Goal: Task Accomplishment & Management: Use online tool/utility

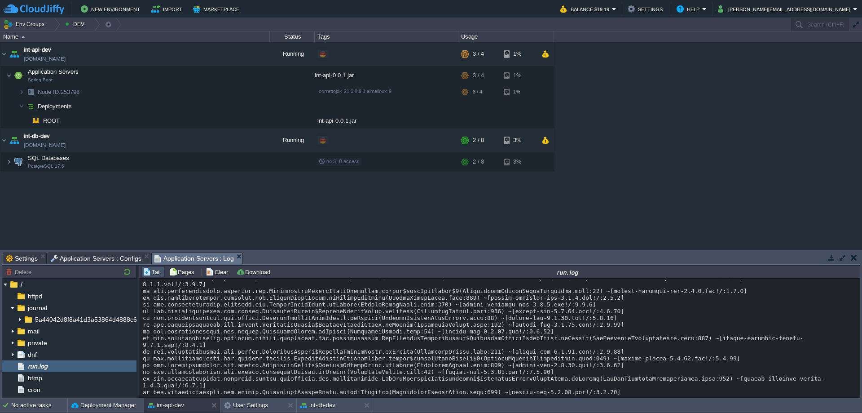
scroll to position [13372, 0]
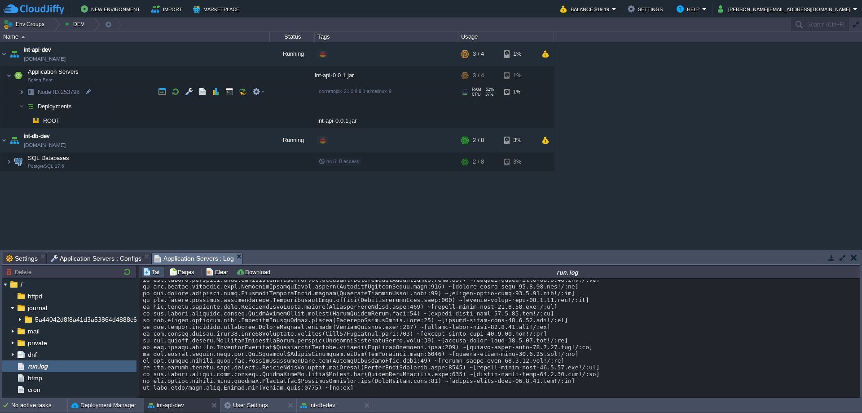
click at [21, 91] on img at bounding box center [21, 92] width 5 height 14
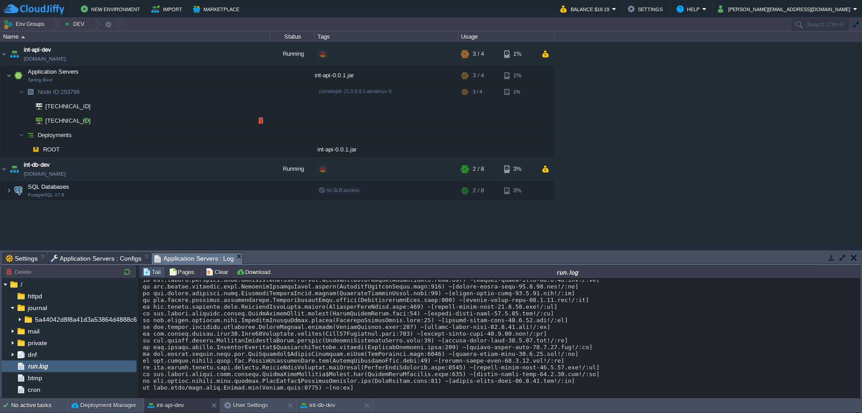
click at [86, 121] on div at bounding box center [85, 121] width 8 height 8
type input "[TECHNICAL_ID]"
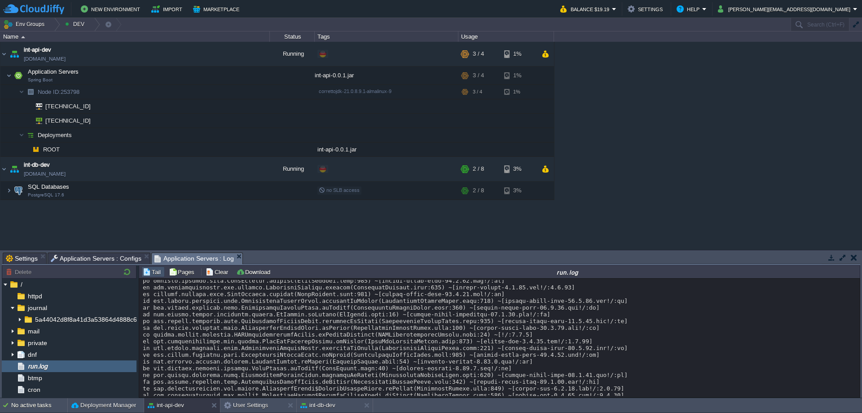
scroll to position [11822, 0]
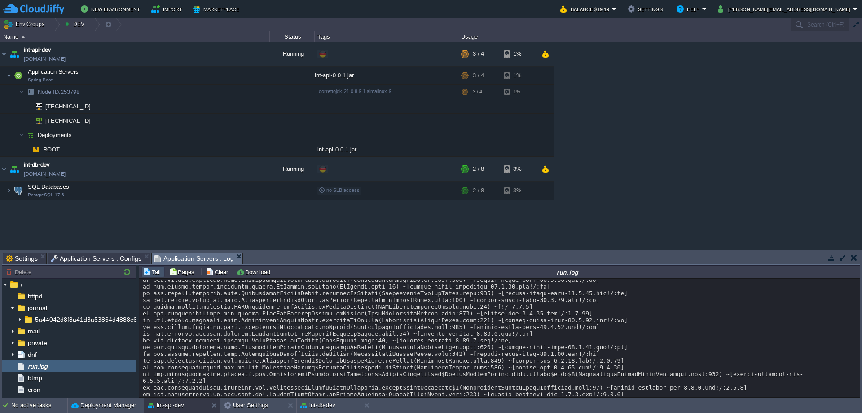
drag, startPoint x: 146, startPoint y: 360, endPoint x: 256, endPoint y: 361, distance: 111.0
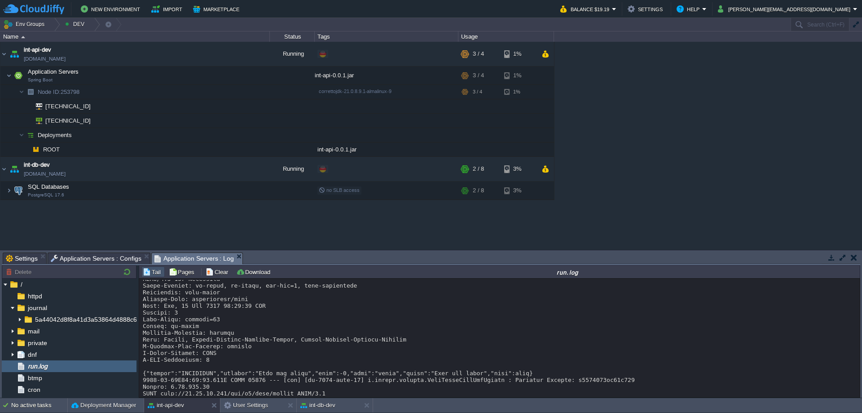
scroll to position [12916, 0]
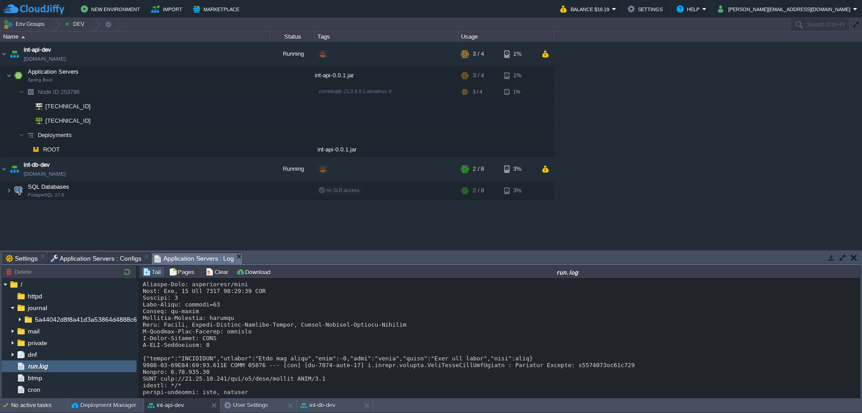
drag, startPoint x: 256, startPoint y: 359, endPoint x: 333, endPoint y: 358, distance: 77.7
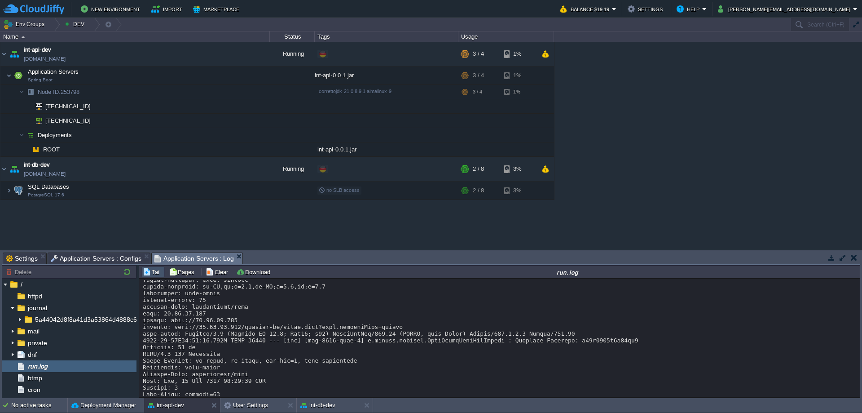
scroll to position [12961, 0]
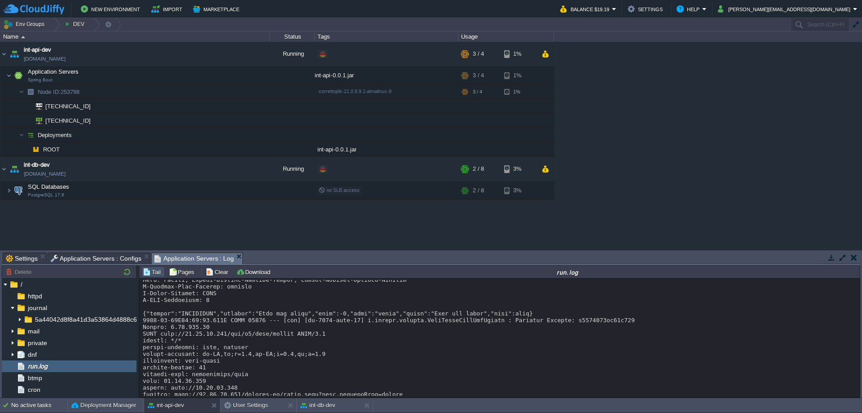
drag, startPoint x: 143, startPoint y: 315, endPoint x: 397, endPoint y: 314, distance: 254.2
copy div "org.springframework.web.servlet.NoHandlerFoundException: No endpoint GET /."
click at [186, 91] on button "button" at bounding box center [189, 92] width 8 height 8
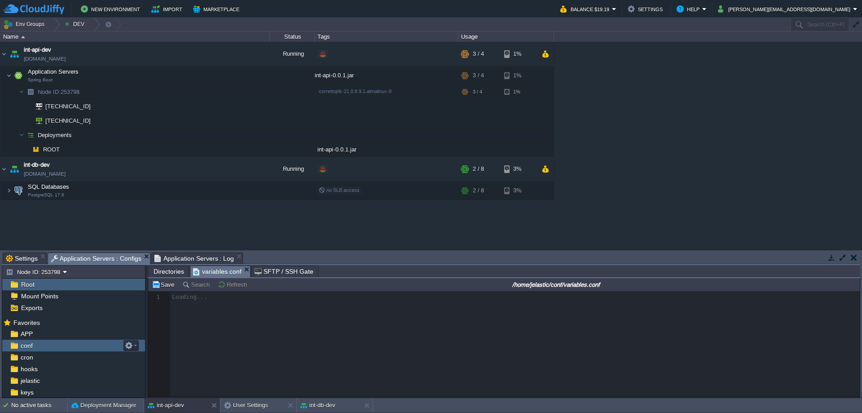
click at [53, 345] on div "conf" at bounding box center [73, 346] width 143 height 12
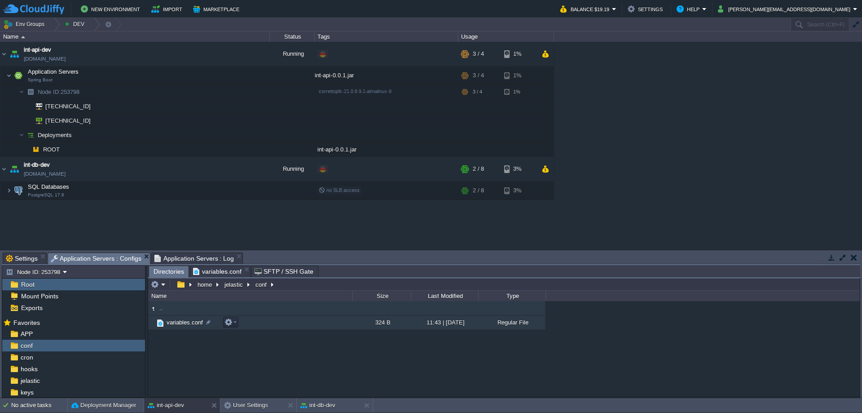
click at [180, 321] on span "variables.conf" at bounding box center [184, 322] width 39 height 8
click at [179, 323] on span "variables.conf" at bounding box center [184, 322] width 39 height 8
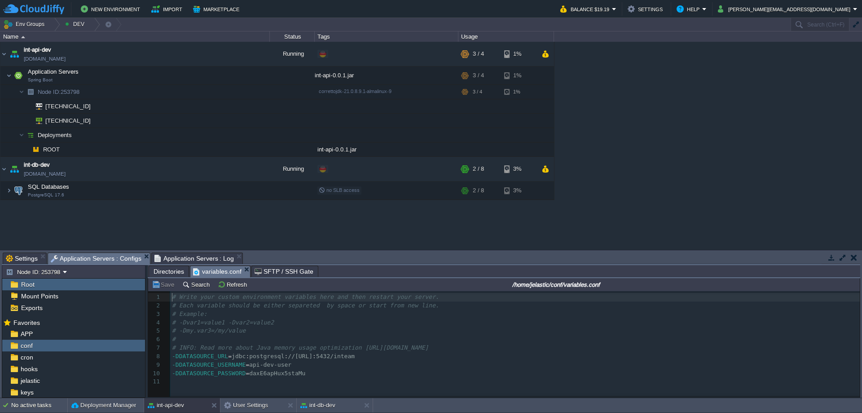
type textarea "jdbc:postgresql://[TECHNICAL_ID]/inteam"
drag, startPoint x: 227, startPoint y: 357, endPoint x: 453, endPoint y: 358, distance: 225.5
type textarea "api-dev-user"
drag, startPoint x: 244, startPoint y: 366, endPoint x: 305, endPoint y: 367, distance: 61.6
type textarea "daxE6apHux5staMu"
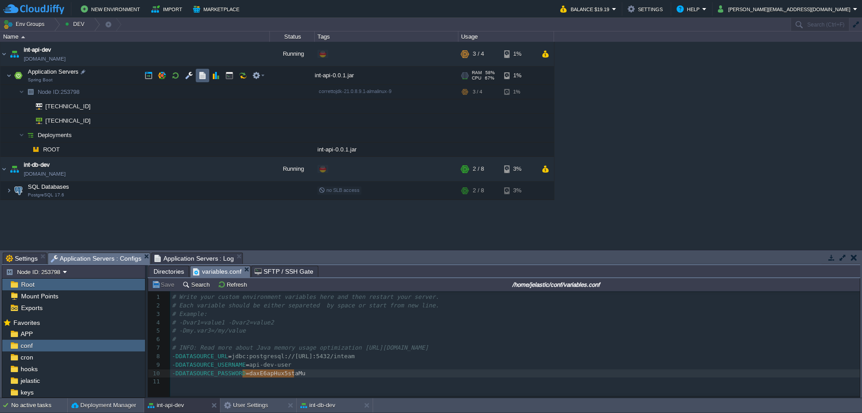
click at [202, 76] on button "button" at bounding box center [203, 75] width 8 height 8
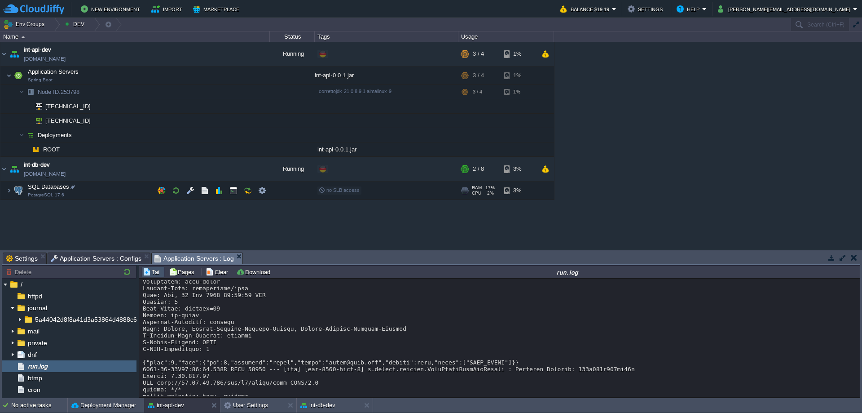
scroll to position [13095, 0]
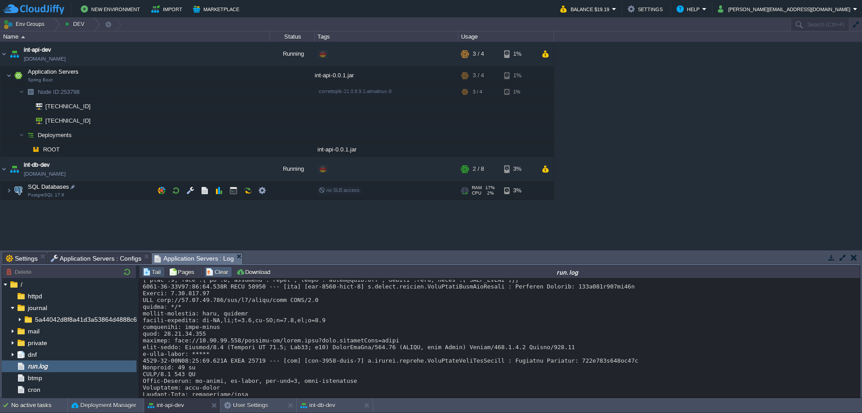
click at [218, 271] on button "Clear" at bounding box center [218, 272] width 25 height 8
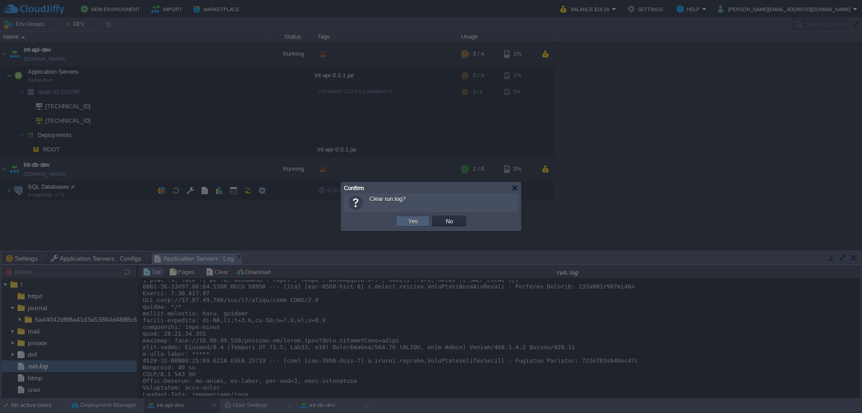
click at [418, 221] on button "Yes" at bounding box center [413, 221] width 15 height 8
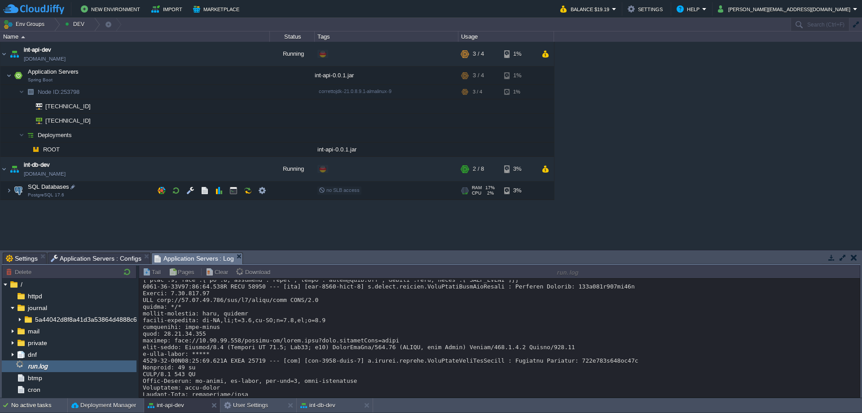
scroll to position [0, 0]
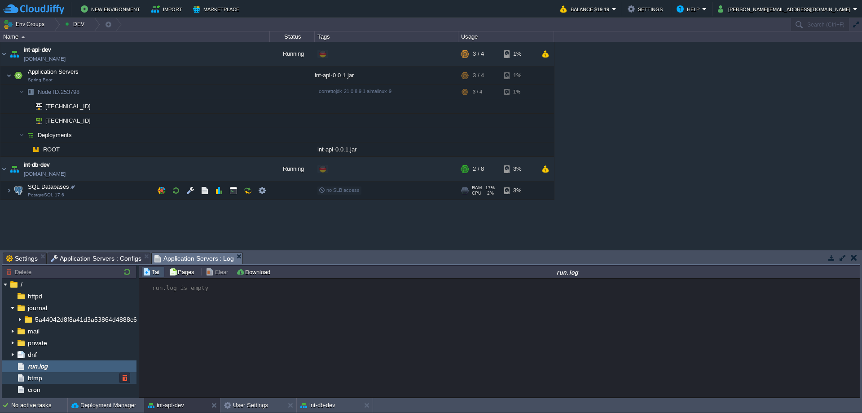
click at [33, 379] on span "btmp" at bounding box center [35, 378] width 18 height 8
click at [45, 364] on span "run.log" at bounding box center [37, 366] width 23 height 8
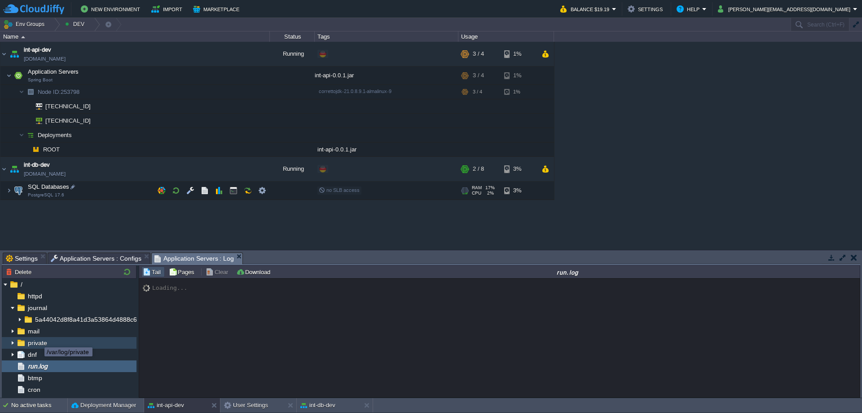
click at [36, 343] on span "private" at bounding box center [37, 343] width 22 height 8
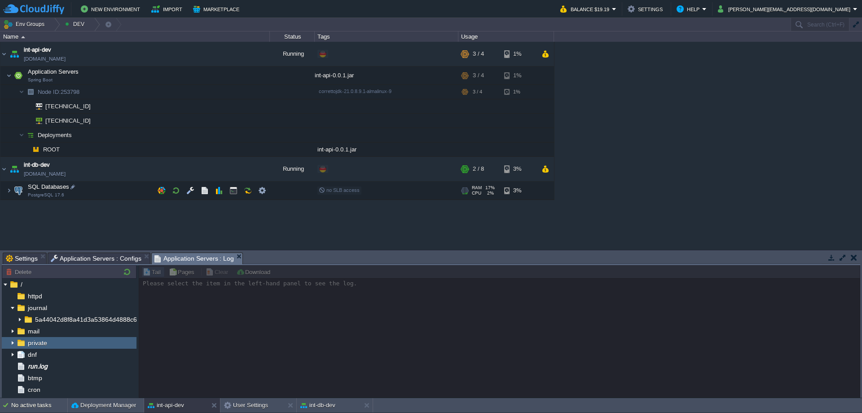
click at [13, 342] on img at bounding box center [12, 343] width 7 height 12
click at [36, 354] on span "dnf" at bounding box center [32, 354] width 12 height 8
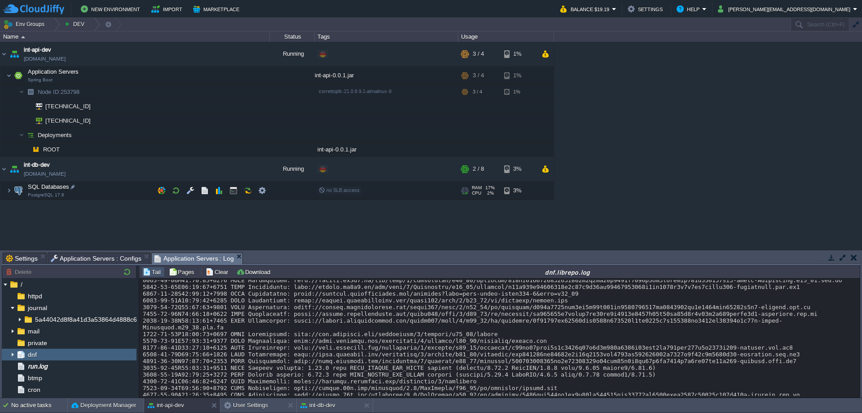
scroll to position [2705, 0]
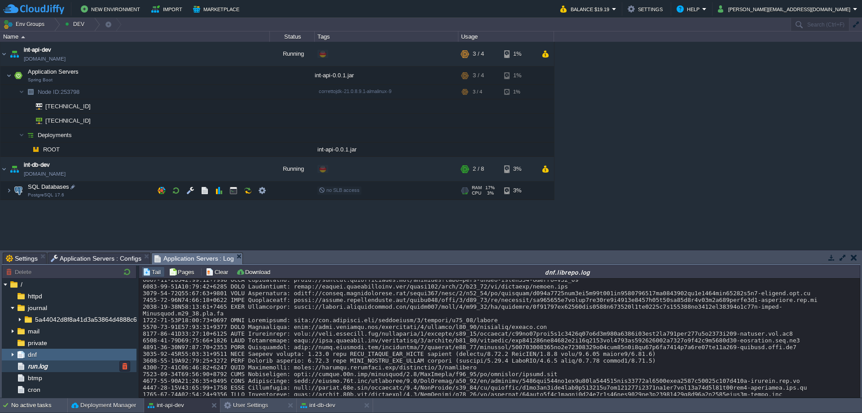
click at [44, 366] on span "run.log" at bounding box center [37, 366] width 23 height 8
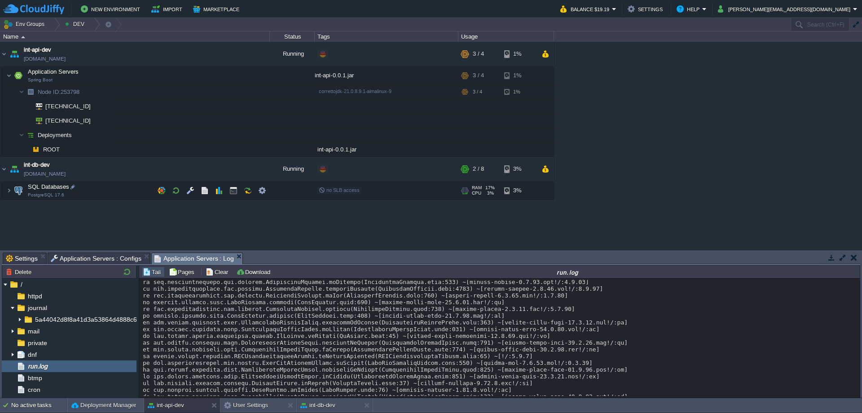
scroll to position [0, 0]
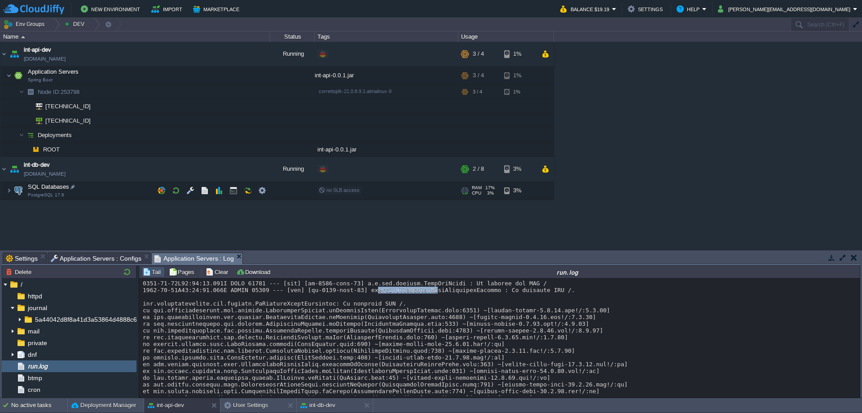
drag, startPoint x: 356, startPoint y: 300, endPoint x: 410, endPoint y: 297, distance: 54.0
drag, startPoint x: 253, startPoint y: 310, endPoint x: 279, endPoint y: 310, distance: 26.1
drag, startPoint x: 230, startPoint y: 296, endPoint x: 447, endPoint y: 296, distance: 217.9
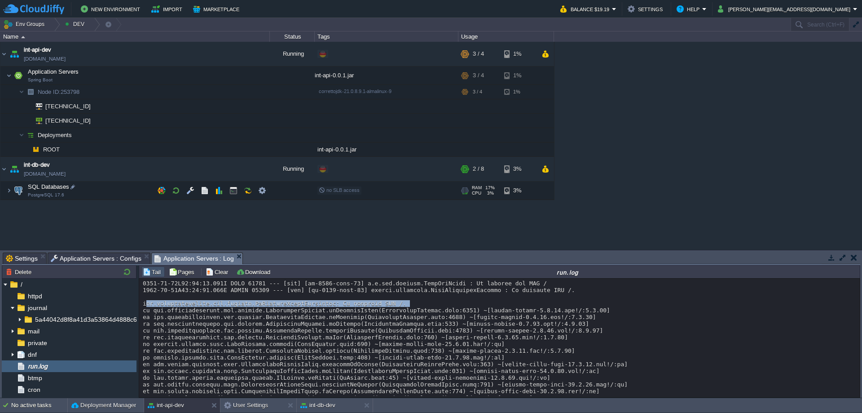
drag, startPoint x: 385, startPoint y: 311, endPoint x: 143, endPoint y: 311, distance: 241.2
copy div "org.springframework.web.servlet.NoHandlerFoundException: No endpoint GET /."
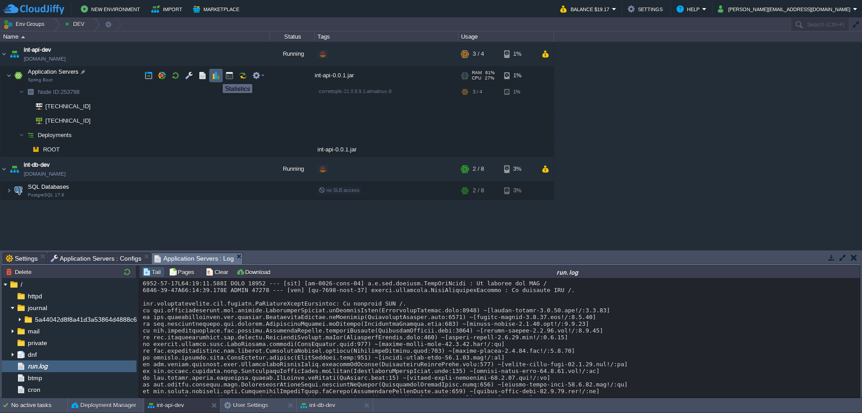
click at [216, 76] on button "button" at bounding box center [216, 75] width 8 height 8
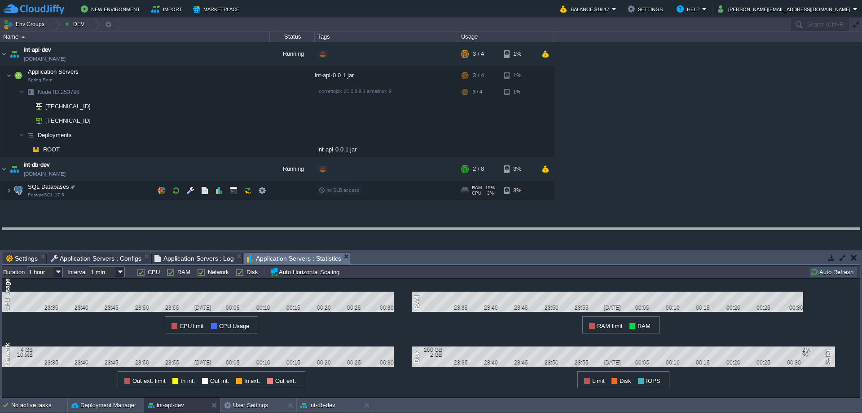
drag, startPoint x: 463, startPoint y: 252, endPoint x: 463, endPoint y: 225, distance: 27.0
click at [463, 225] on body "New Environment Import Marketplace Bonus $0.00 Upgrade Account Balance $19.17 S…" at bounding box center [431, 206] width 862 height 413
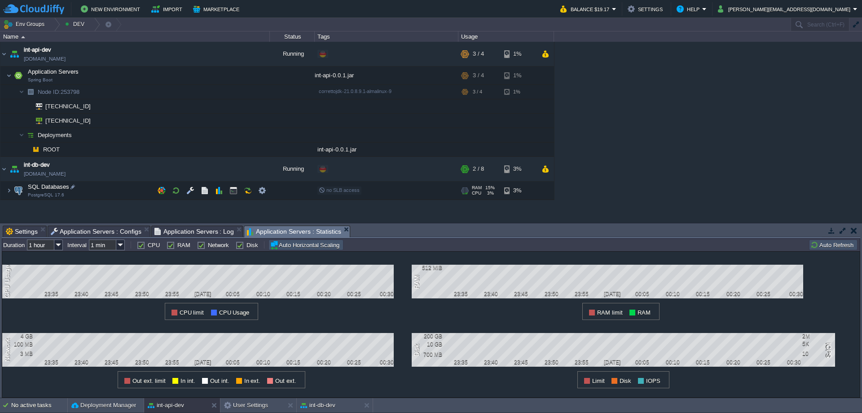
click at [282, 246] on button "Auto Horizontal Scaling" at bounding box center [306, 244] width 72 height 9
click at [268, 231] on span "Application Servers : Statistics" at bounding box center [294, 231] width 94 height 11
drag, startPoint x: 588, startPoint y: 383, endPoint x: 593, endPoint y: 380, distance: 5.8
click at [588, 383] on div at bounding box center [587, 381] width 6 height 6
click at [617, 380] on div at bounding box center [615, 381] width 6 height 6
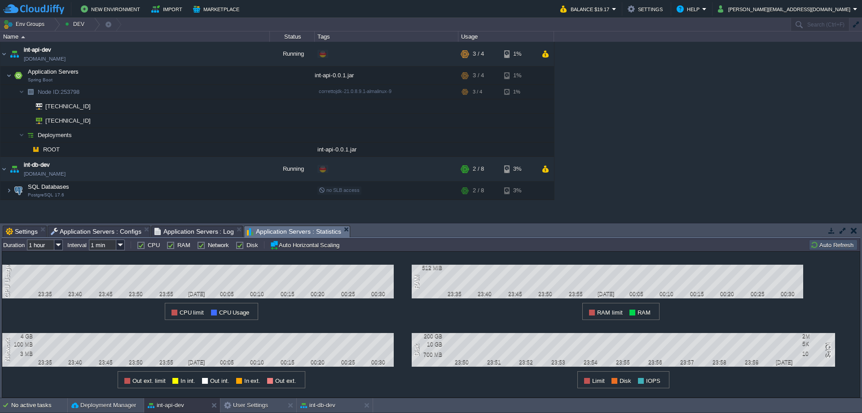
click at [856, 229] on button "button" at bounding box center [854, 230] width 6 height 8
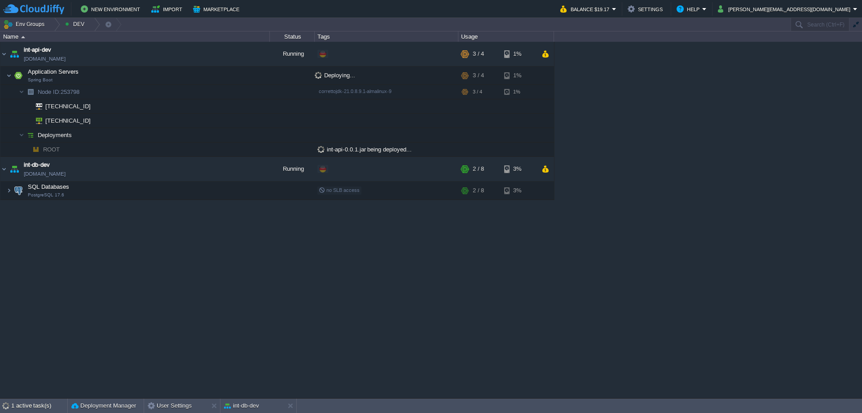
click at [811, 277] on div "int-api-dev [DOMAIN_NAME] Running Edit RAM 56% CPU 1% 3 / 4 1% Application Serv…" at bounding box center [431, 220] width 862 height 356
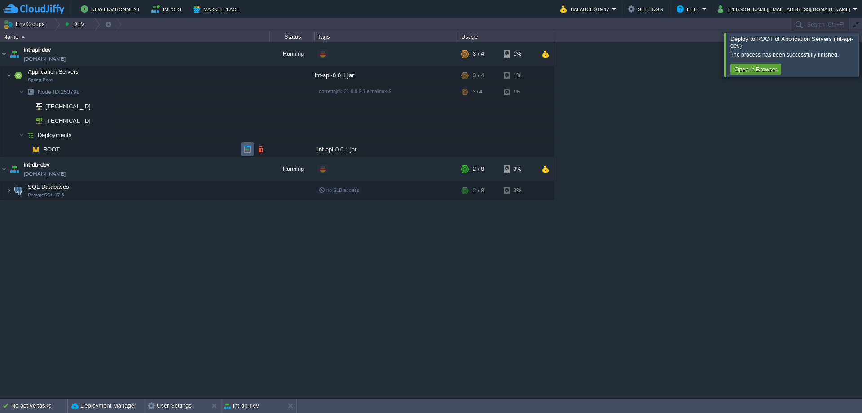
click at [248, 148] on button "button" at bounding box center [247, 149] width 8 height 8
click at [203, 75] on button "button" at bounding box center [203, 75] width 8 height 8
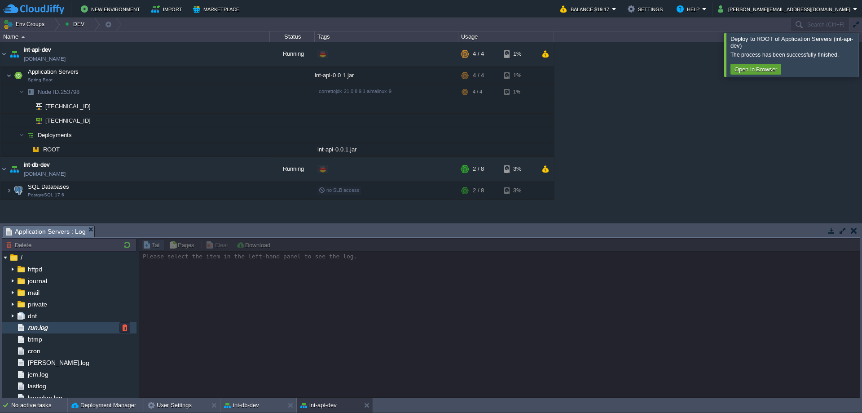
click at [35, 329] on span "run.log" at bounding box center [37, 327] width 23 height 8
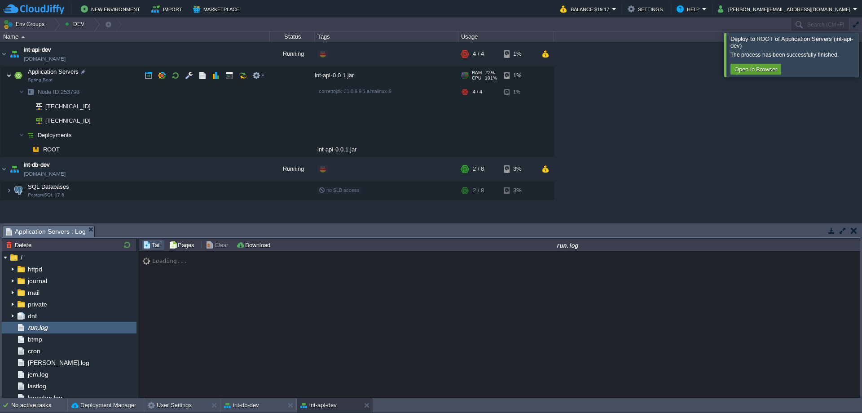
click at [9, 76] on img at bounding box center [8, 75] width 5 height 18
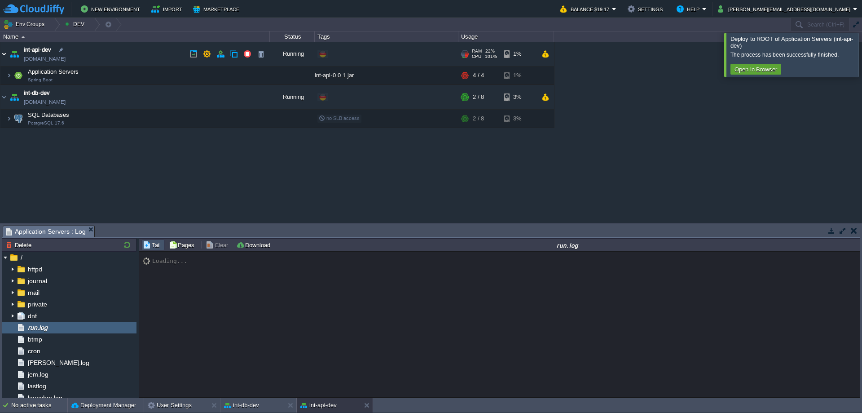
click at [5, 55] on img at bounding box center [3, 54] width 7 height 24
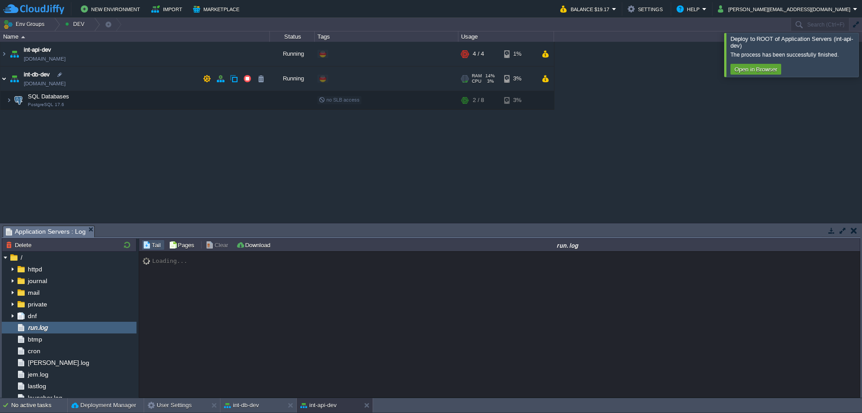
click at [5, 81] on img at bounding box center [3, 78] width 7 height 24
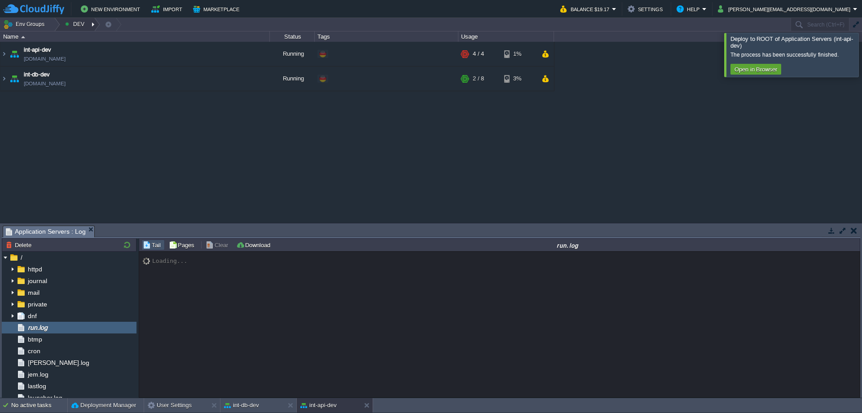
click at [75, 22] on button "DEV" at bounding box center [76, 24] width 22 height 13
click at [25, 23] on button "Env Groups" at bounding box center [25, 24] width 44 height 13
click at [40, 42] on link "DEV" at bounding box center [33, 38] width 62 height 10
click at [52, 24] on div at bounding box center [54, 24] width 12 height 13
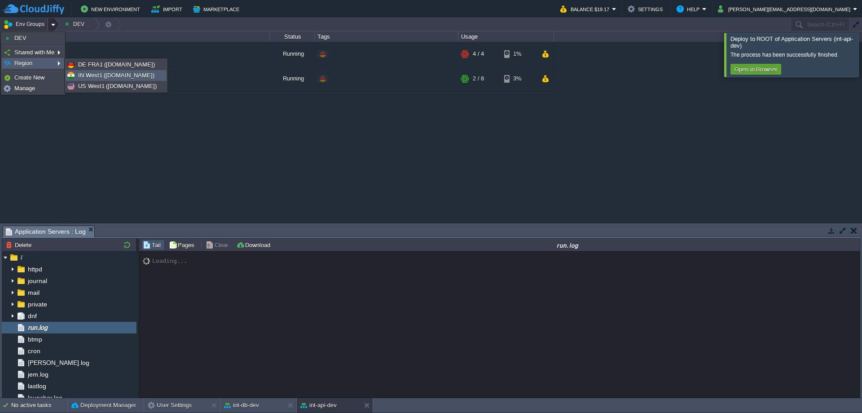
click at [86, 74] on span "IN West1 ([DOMAIN_NAME])" at bounding box center [116, 75] width 76 height 7
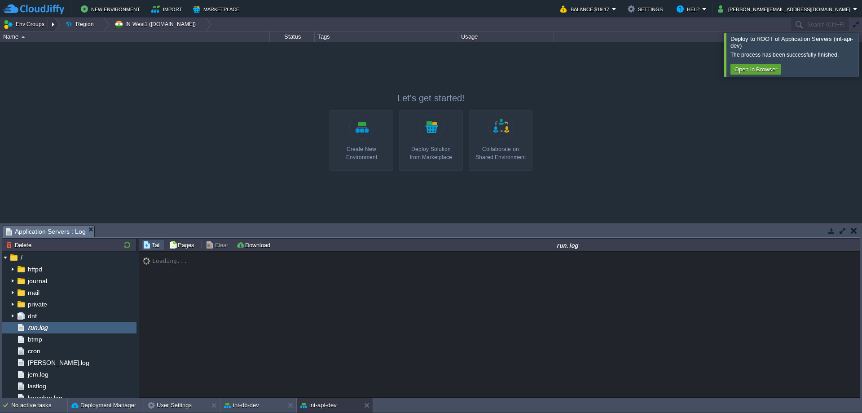
click at [28, 23] on button "Env Groups" at bounding box center [25, 24] width 44 height 13
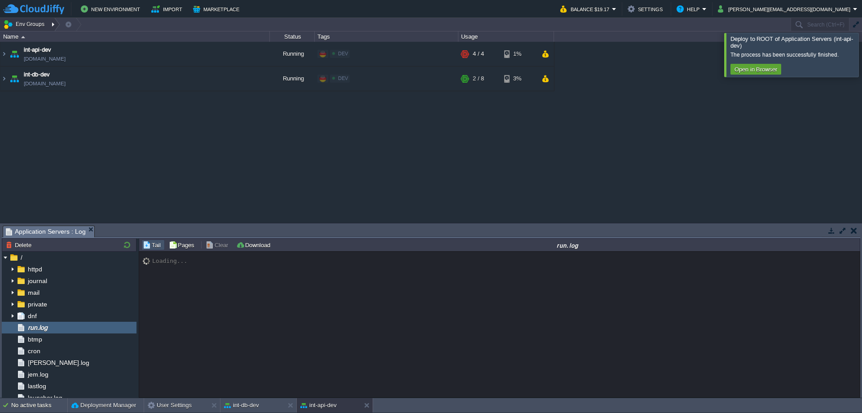
click at [53, 22] on div at bounding box center [54, 24] width 12 height 13
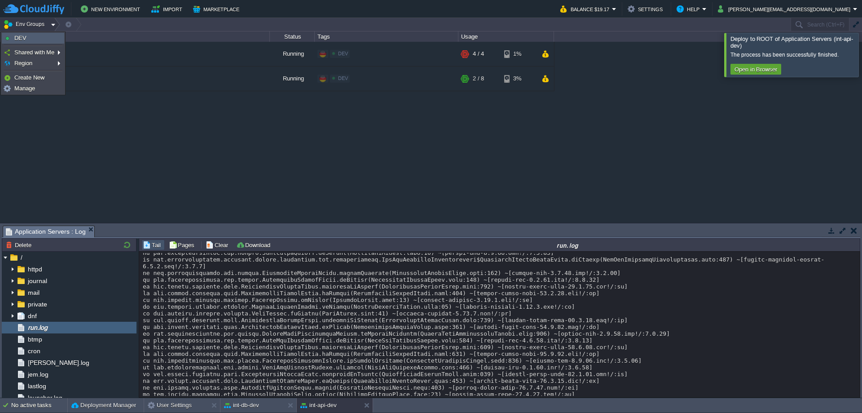
click at [45, 38] on link "DEV" at bounding box center [33, 38] width 62 height 10
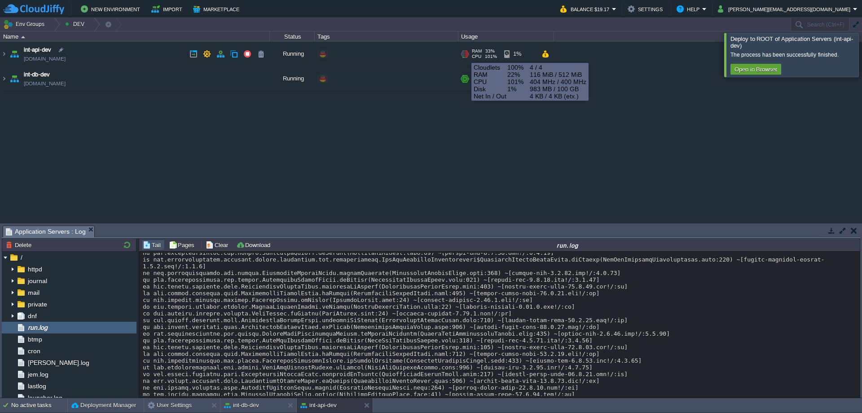
scroll to position [6688, 0]
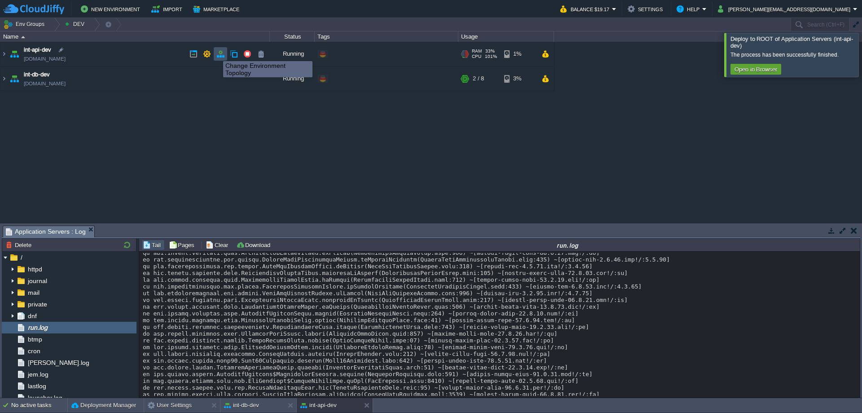
click at [219, 53] on button "button" at bounding box center [221, 54] width 8 height 8
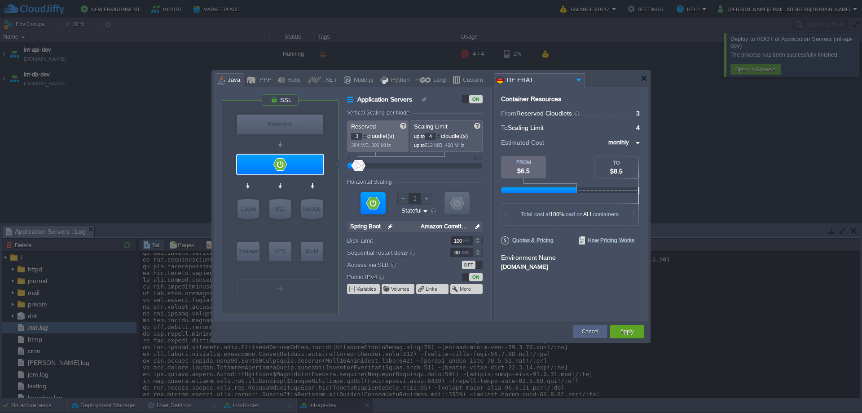
click at [366, 134] on div at bounding box center [365, 134] width 4 height 3
type input "4"
type input "5"
click at [366, 134] on div at bounding box center [365, 134] width 4 height 3
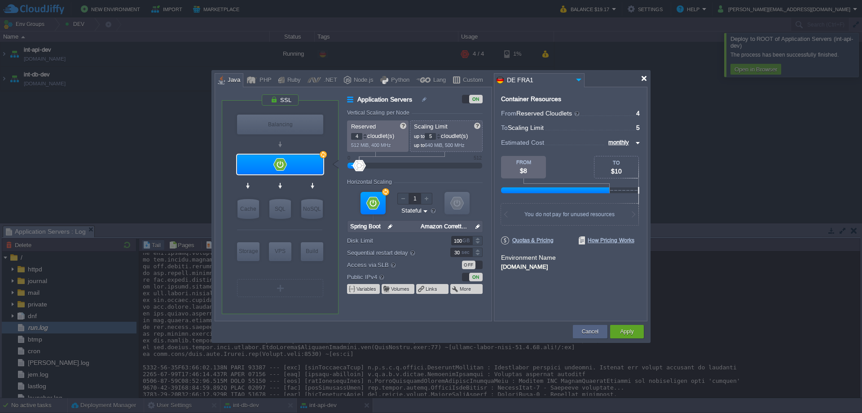
click at [644, 79] on div at bounding box center [644, 78] width 7 height 7
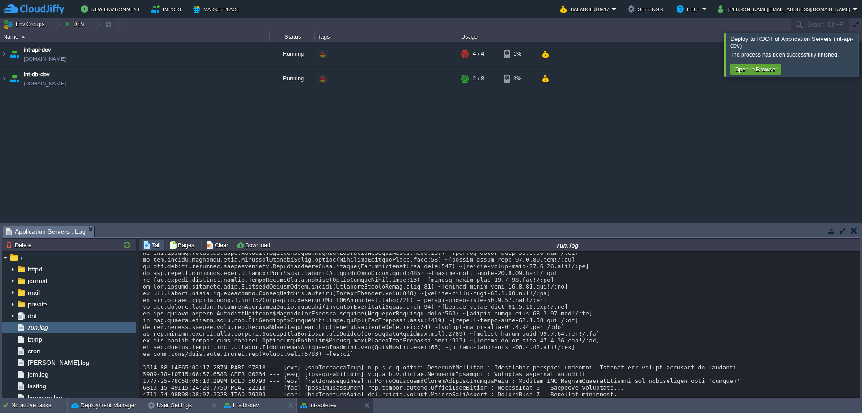
scroll to position [6795, 0]
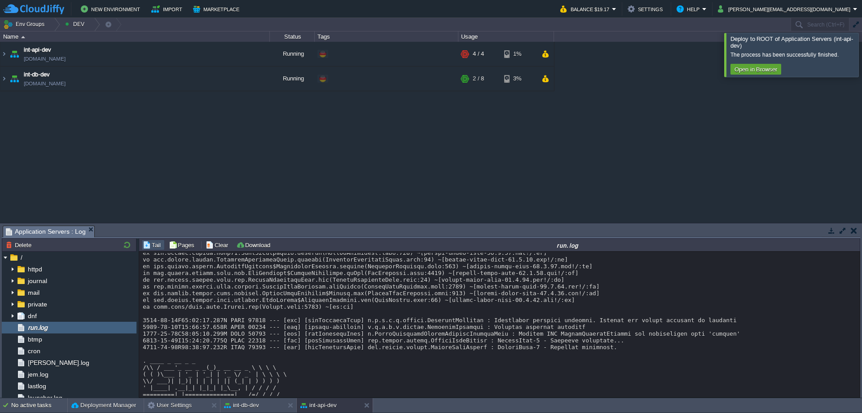
drag, startPoint x: 462, startPoint y: 382, endPoint x: 543, endPoint y: 382, distance: 81.3
click at [195, 53] on button "button" at bounding box center [194, 54] width 8 height 8
click at [8, 53] on td "int-api-dev [DOMAIN_NAME]" at bounding box center [135, 54] width 270 height 25
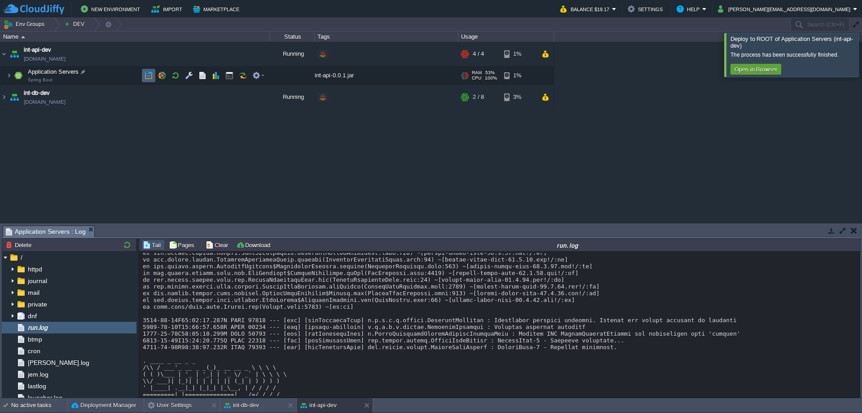
click at [150, 75] on button "button" at bounding box center [149, 75] width 8 height 8
click at [10, 75] on img at bounding box center [8, 75] width 5 height 18
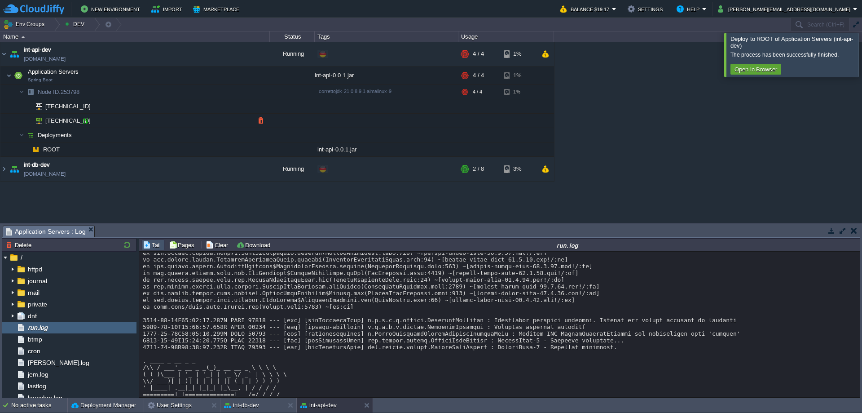
click at [84, 121] on div at bounding box center [85, 121] width 8 height 8
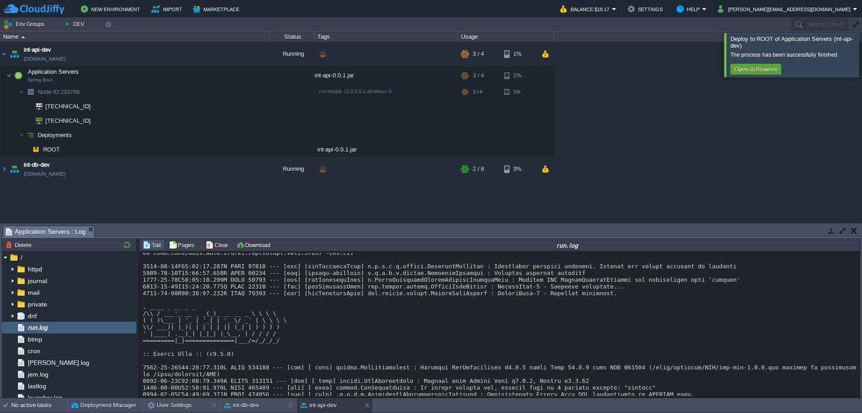
scroll to position [6856, 0]
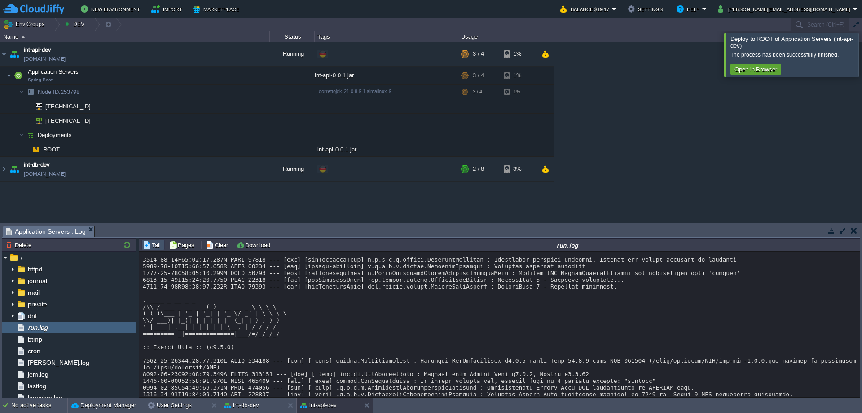
drag, startPoint x: 356, startPoint y: 348, endPoint x: 524, endPoint y: 378, distance: 171.1
drag, startPoint x: 524, startPoint y: 381, endPoint x: 347, endPoint y: 347, distance: 180.2
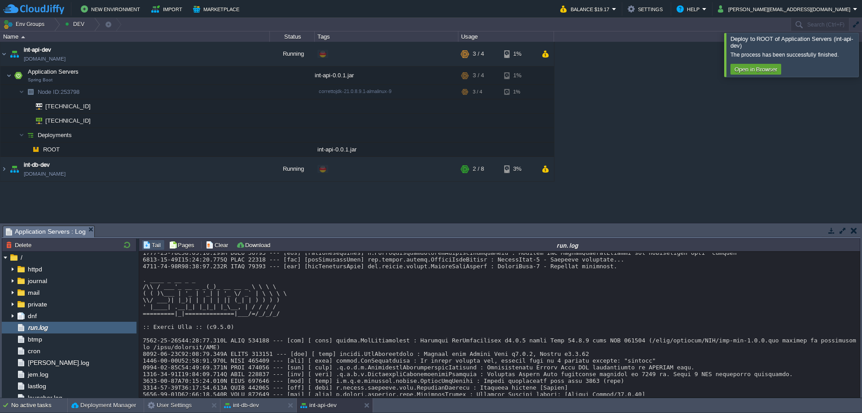
drag, startPoint x: 367, startPoint y: 367, endPoint x: 546, endPoint y: 366, distance: 179.7
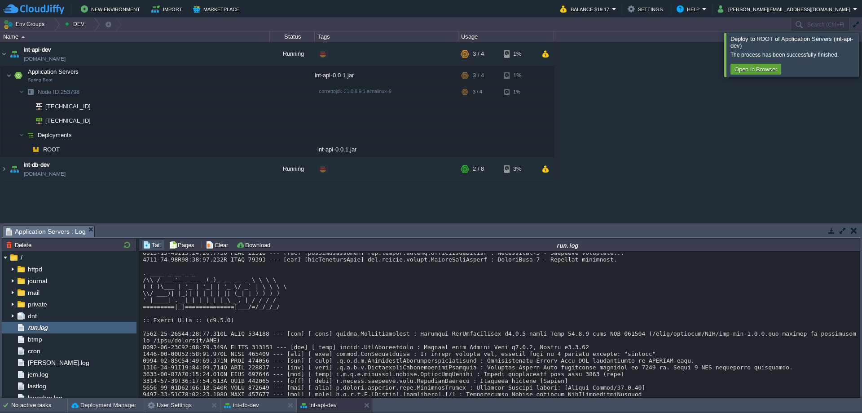
drag, startPoint x: 413, startPoint y: 361, endPoint x: 449, endPoint y: 361, distance: 35.9
drag, startPoint x: 360, startPoint y: 369, endPoint x: 459, endPoint y: 369, distance: 99.3
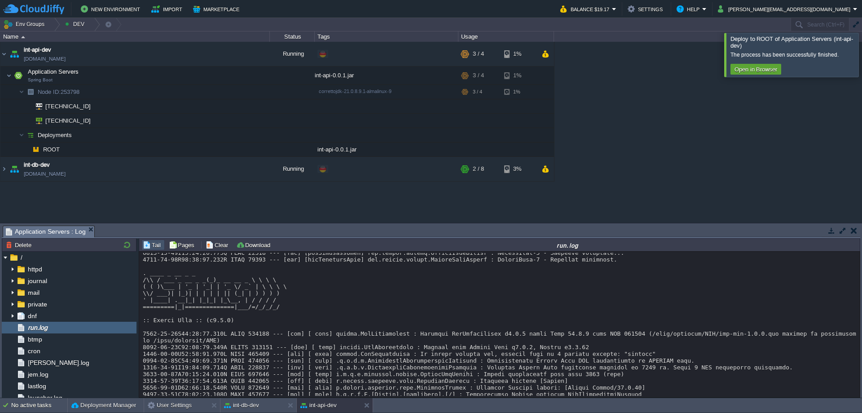
drag, startPoint x: 373, startPoint y: 375, endPoint x: 410, endPoint y: 375, distance: 36.8
drag, startPoint x: 517, startPoint y: 375, endPoint x: 586, endPoint y: 375, distance: 69.2
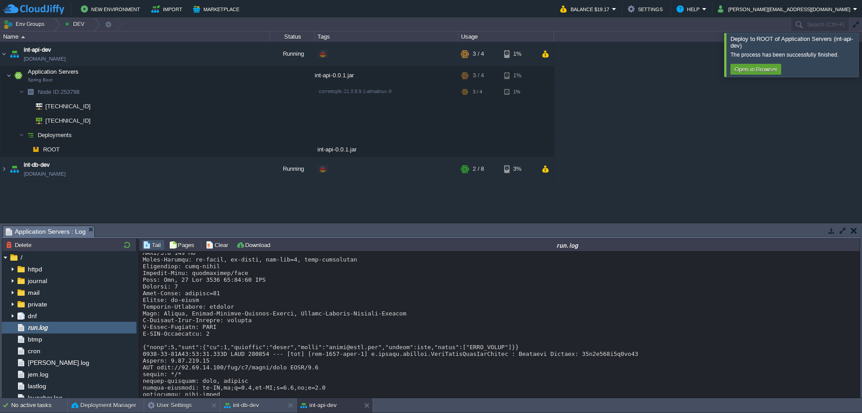
scroll to position [9778, 0]
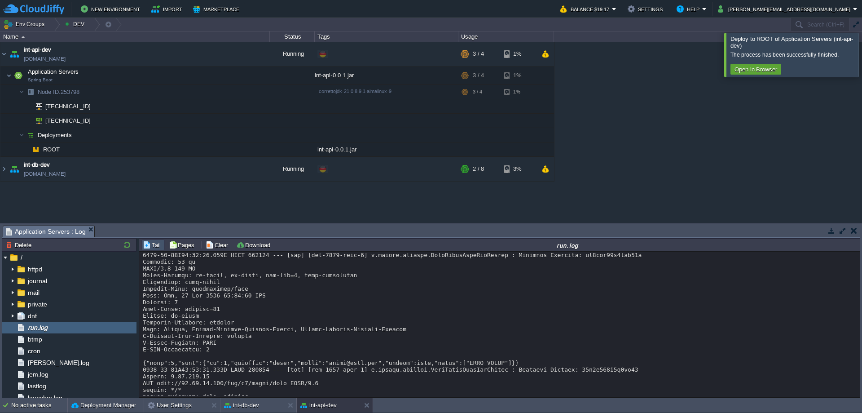
drag, startPoint x: 159, startPoint y: 281, endPoint x: 312, endPoint y: 282, distance: 153.6
drag, startPoint x: 177, startPoint y: 289, endPoint x: 218, endPoint y: 288, distance: 41.3
drag, startPoint x: 178, startPoint y: 363, endPoint x: 221, endPoint y: 363, distance: 43.1
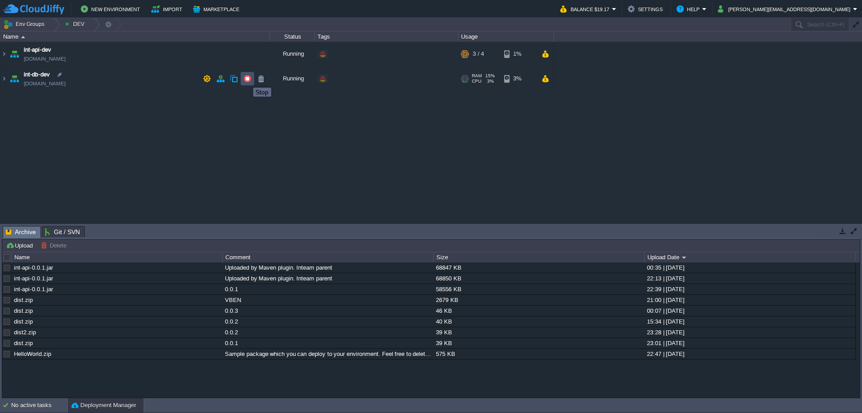
click at [247, 80] on button "button" at bounding box center [247, 79] width 8 height 8
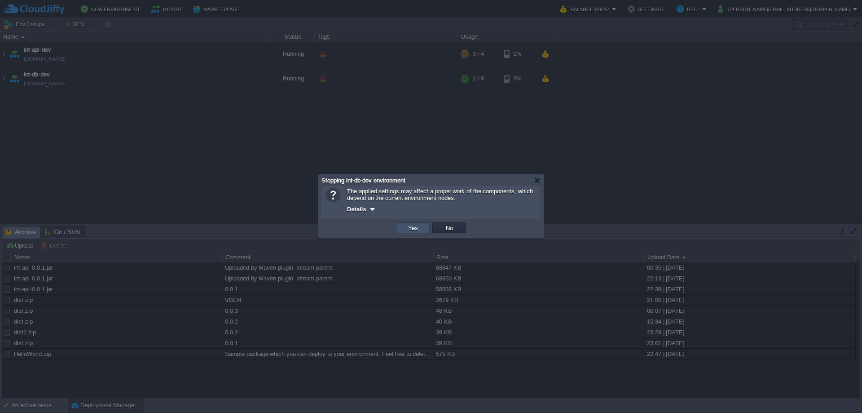
click at [416, 226] on button "Yes" at bounding box center [413, 228] width 15 height 8
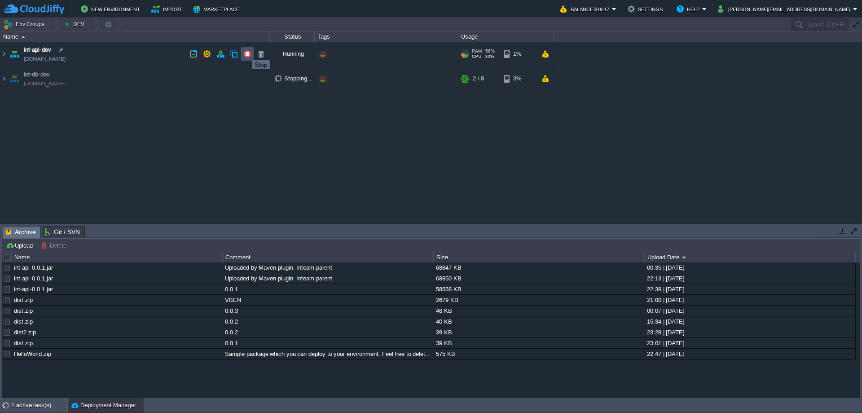
click at [246, 52] on button "button" at bounding box center [247, 54] width 8 height 8
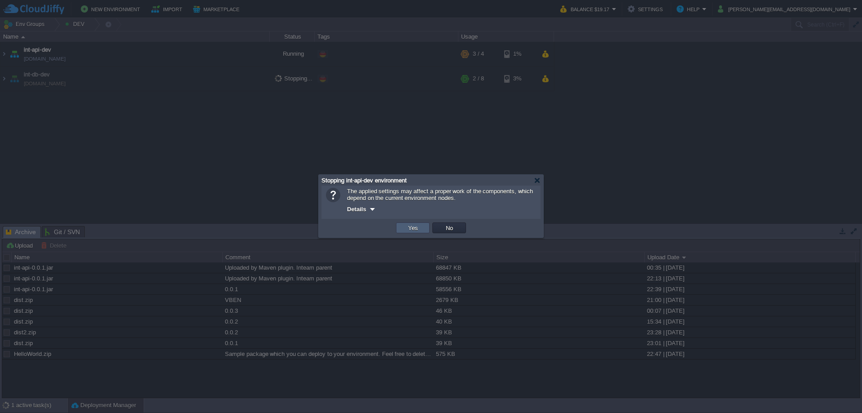
click at [405, 227] on td "Yes" at bounding box center [413, 227] width 34 height 11
